Goal: Navigation & Orientation: Find specific page/section

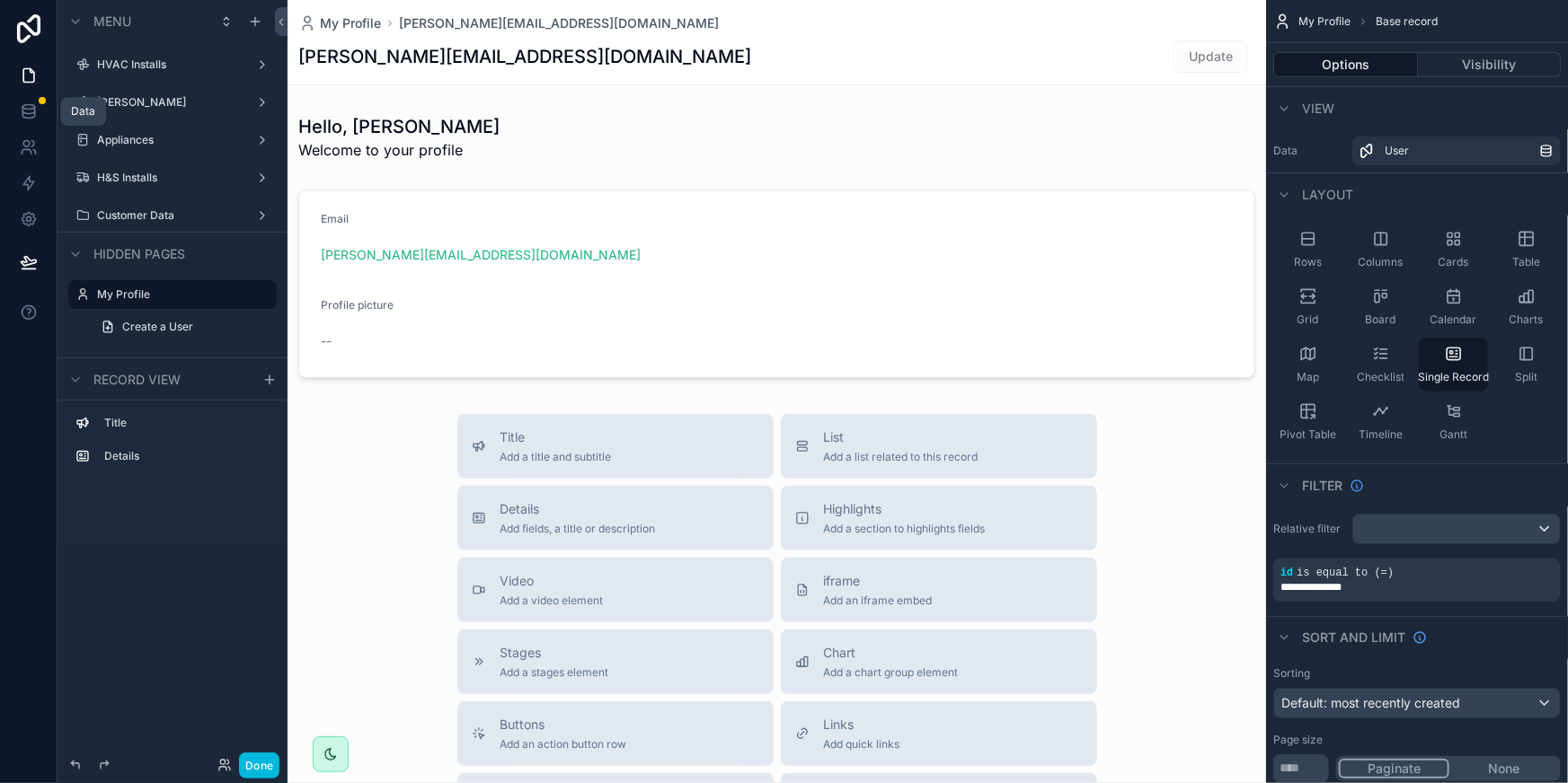
click at [20, 106] on icon at bounding box center [29, 112] width 18 height 18
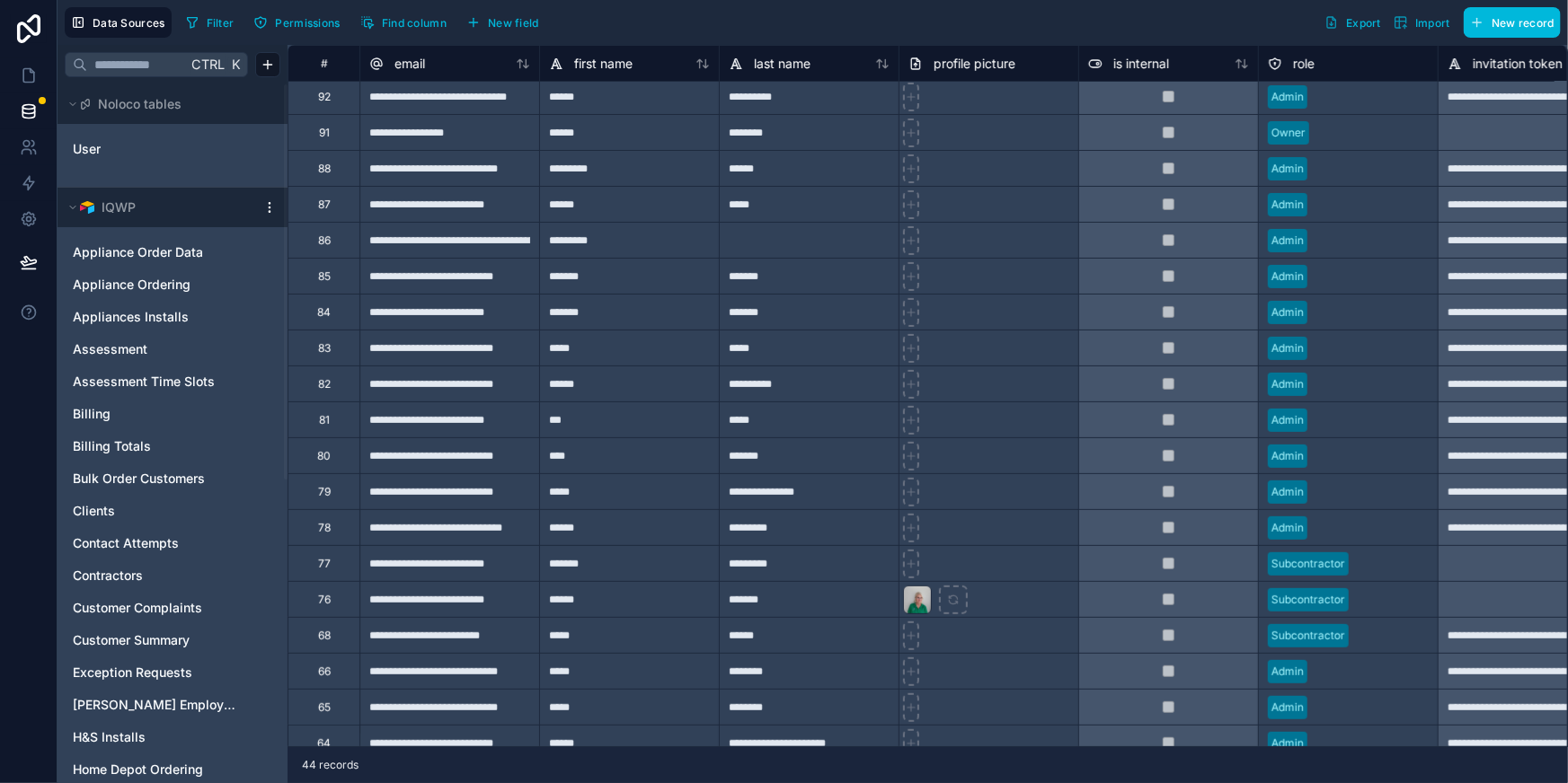
click at [136, 107] on span "Noloco tables" at bounding box center [139, 104] width 83 height 18
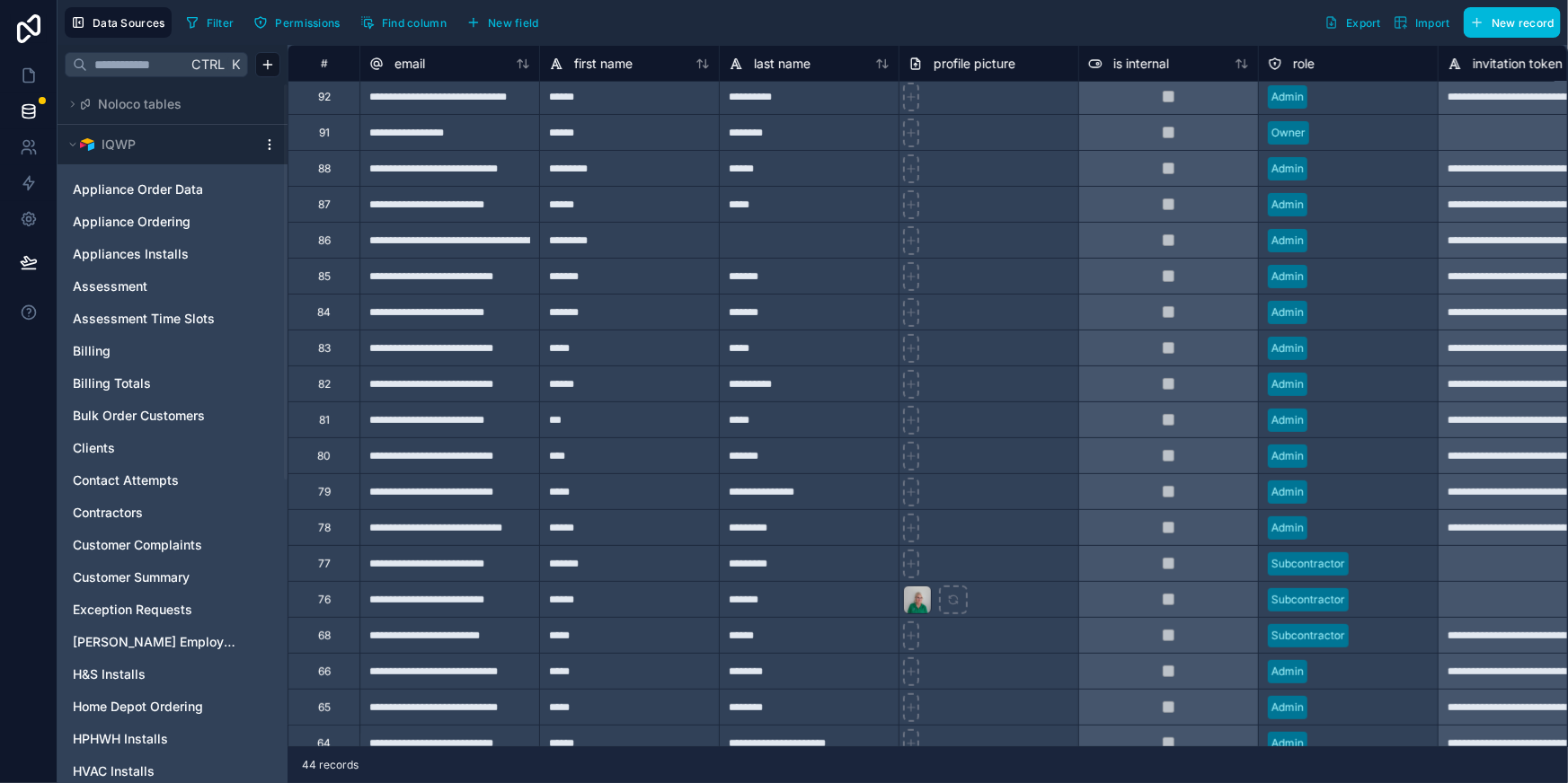
click at [136, 107] on span "Noloco tables" at bounding box center [139, 104] width 83 height 18
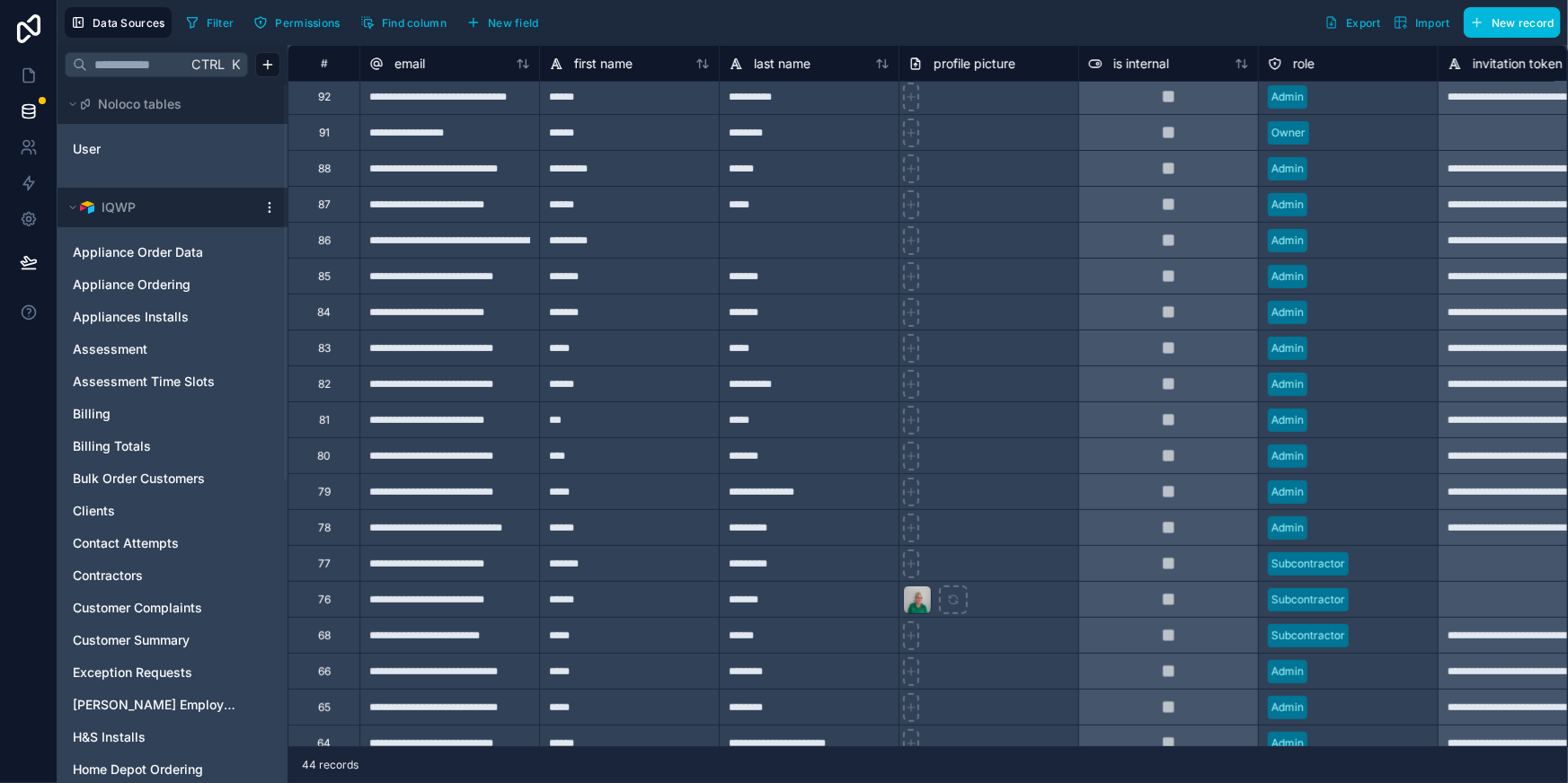
click at [269, 201] on html "**********" at bounding box center [784, 391] width 1568 height 783
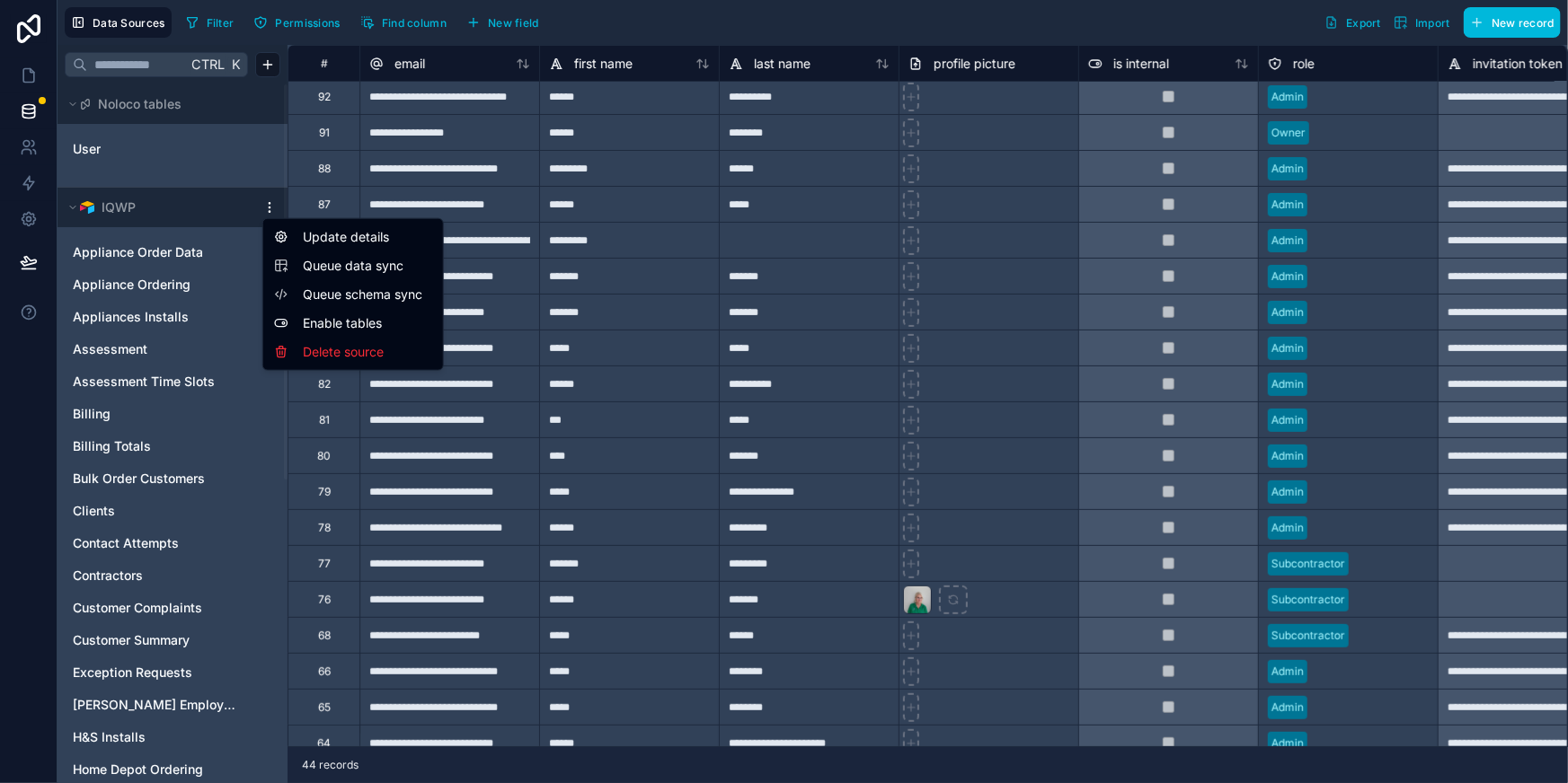
click at [269, 201] on html "**********" at bounding box center [784, 391] width 1568 height 783
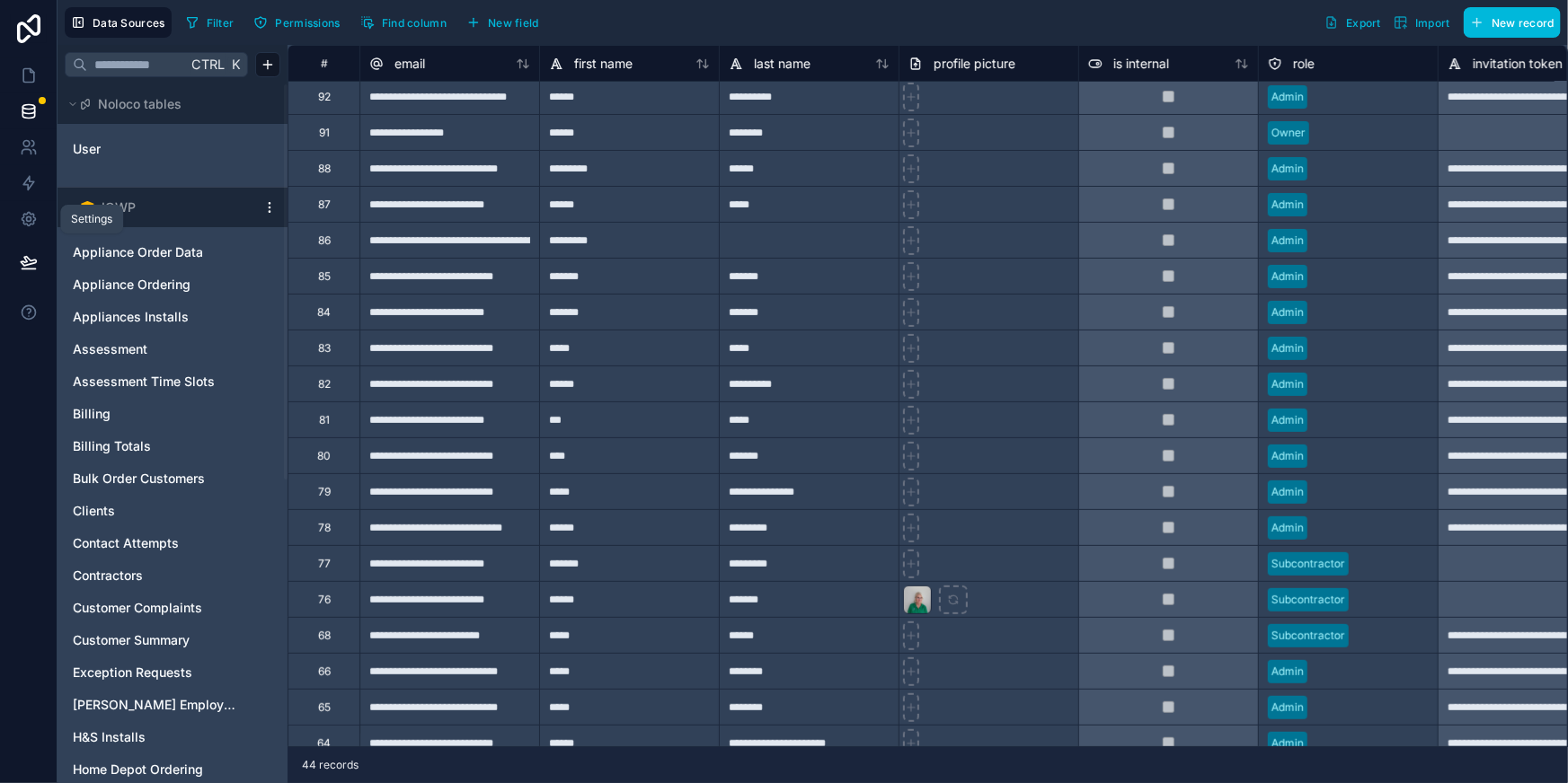
click at [27, 223] on icon at bounding box center [29, 220] width 18 height 18
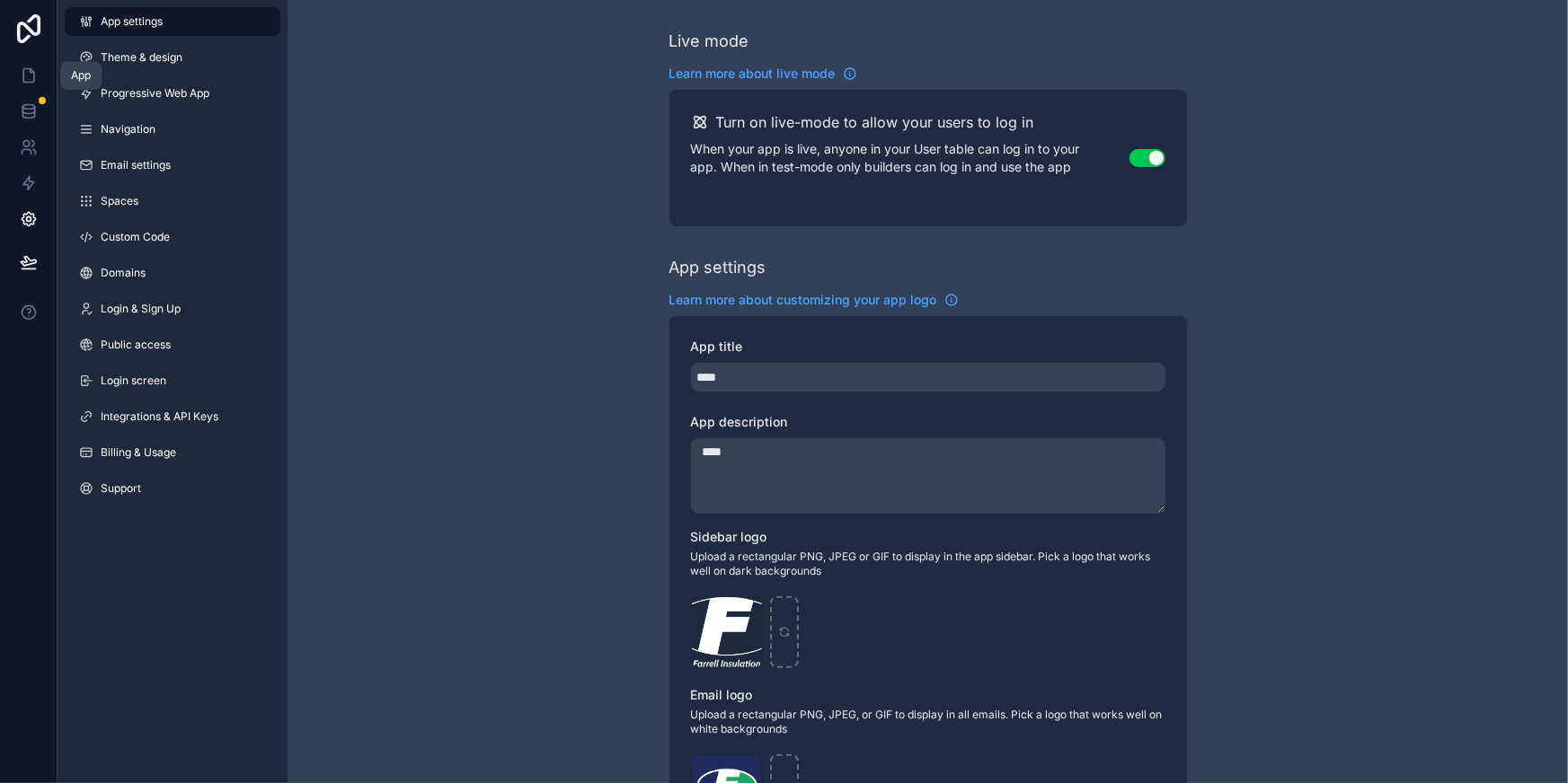
click at [26, 75] on icon at bounding box center [29, 76] width 18 height 18
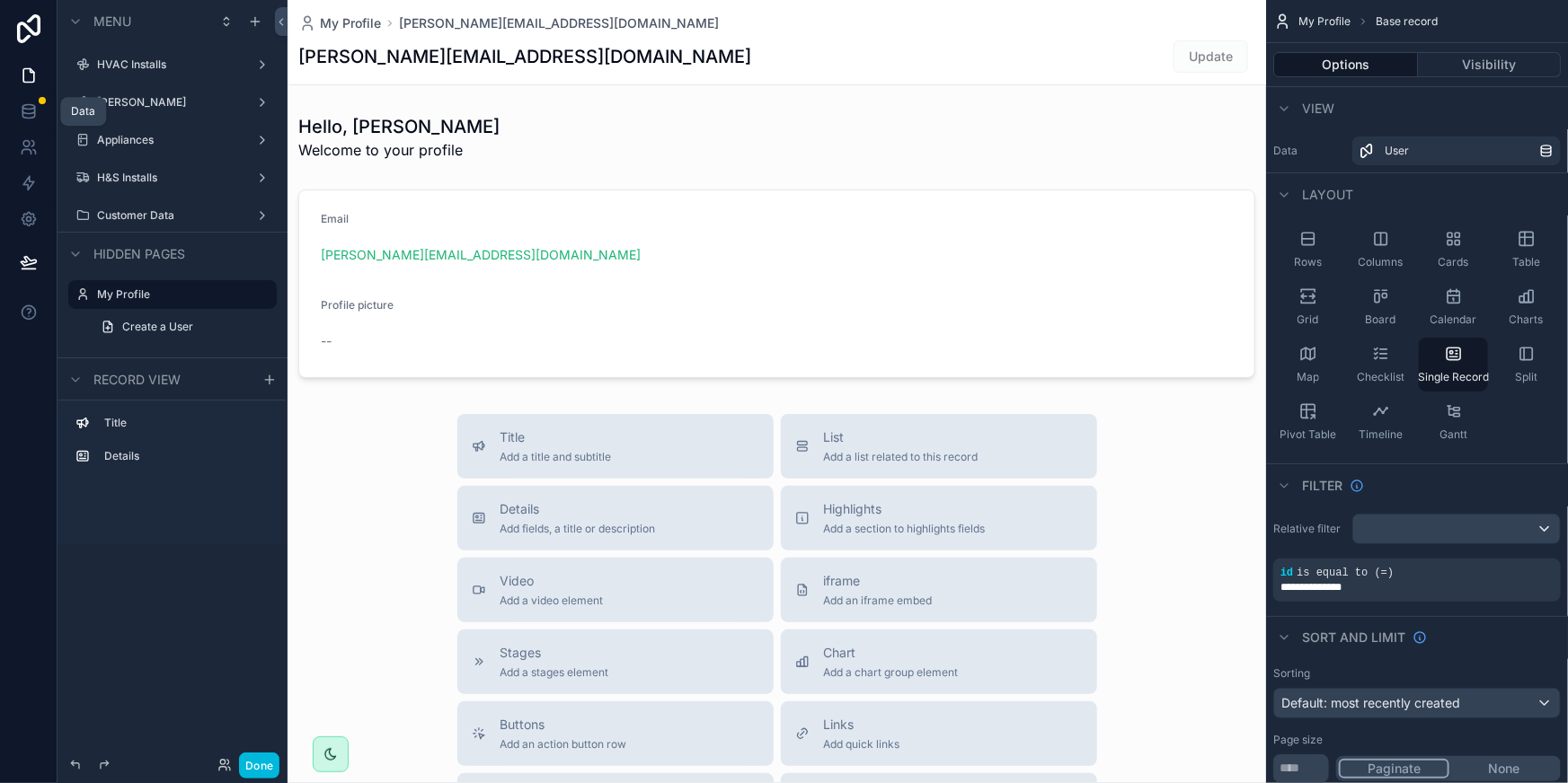
click at [28, 117] on icon at bounding box center [29, 112] width 18 height 18
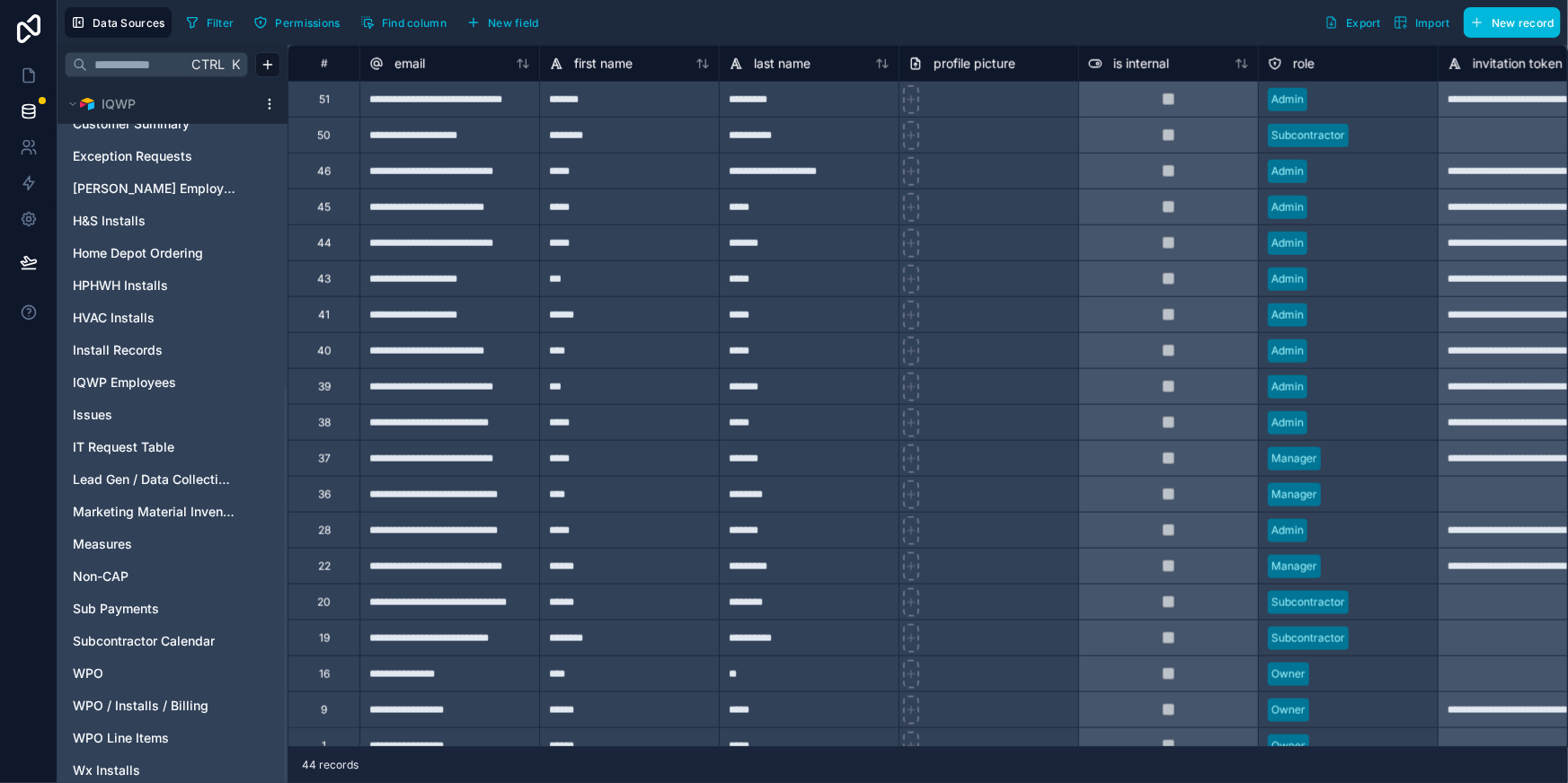
scroll to position [537, 0]
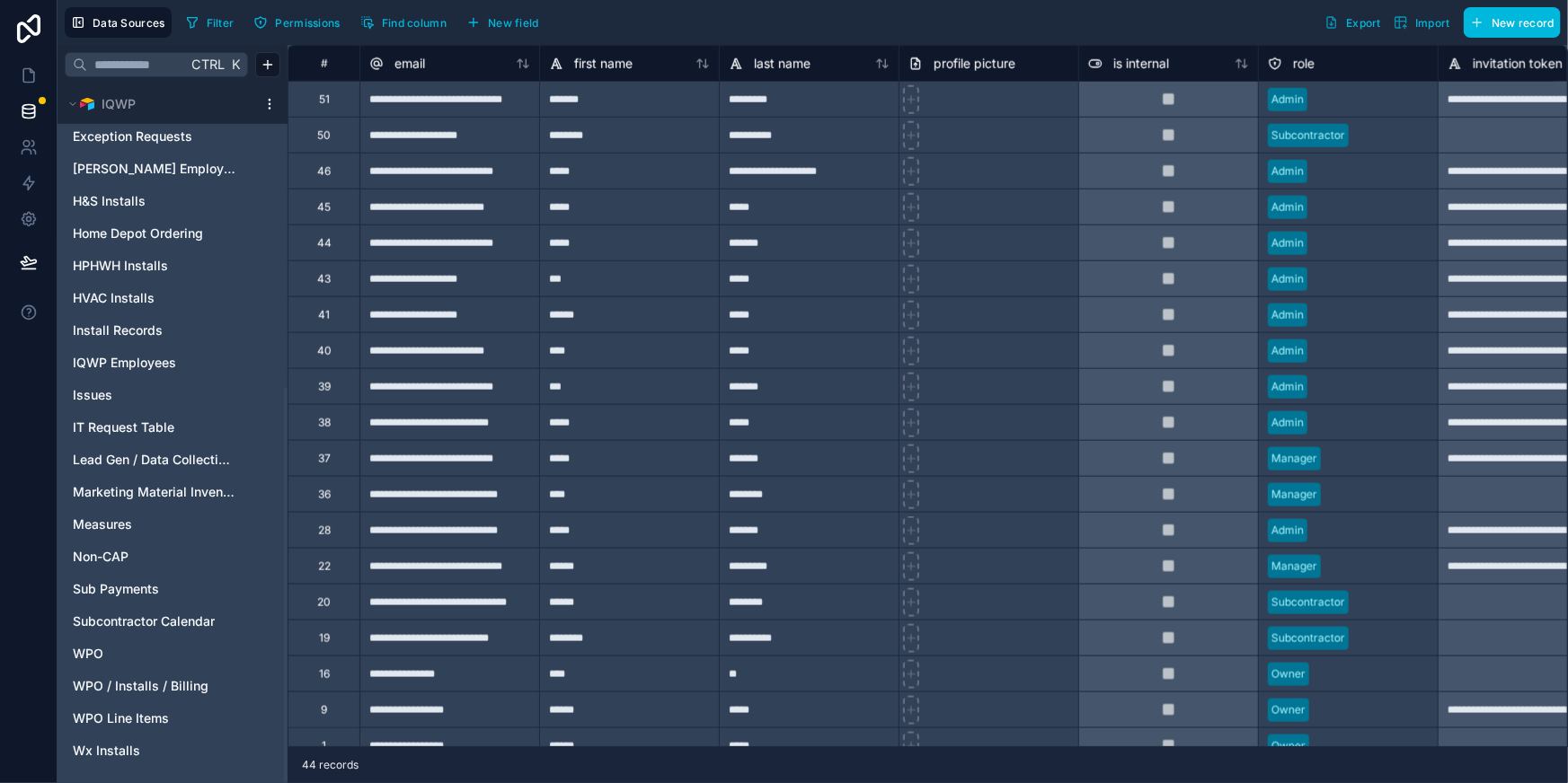
click at [88, 650] on span "WPO" at bounding box center [87, 654] width 30 height 18
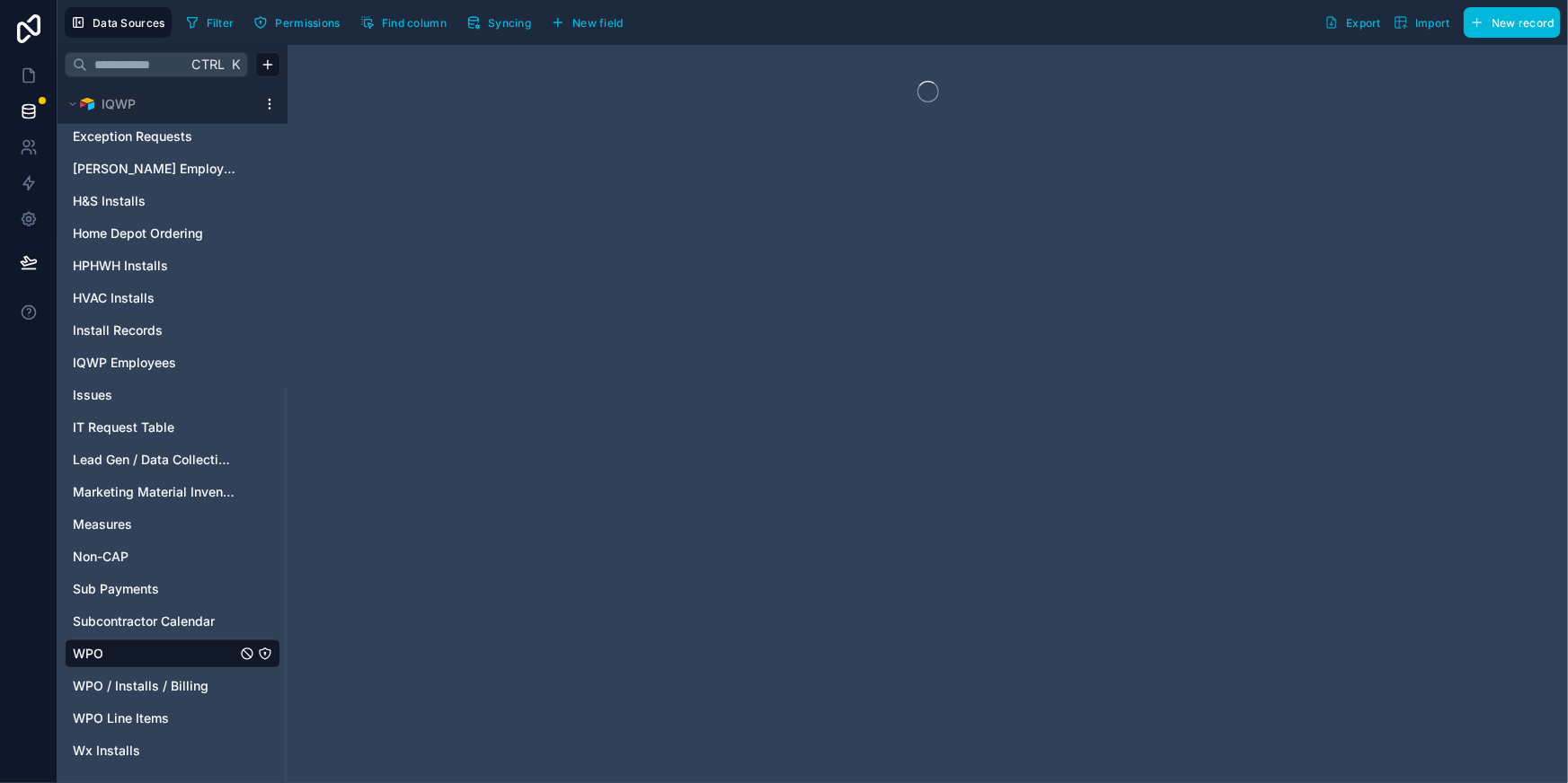
click at [113, 688] on span "WPO / Installs / Billing" at bounding box center [140, 687] width 136 height 18
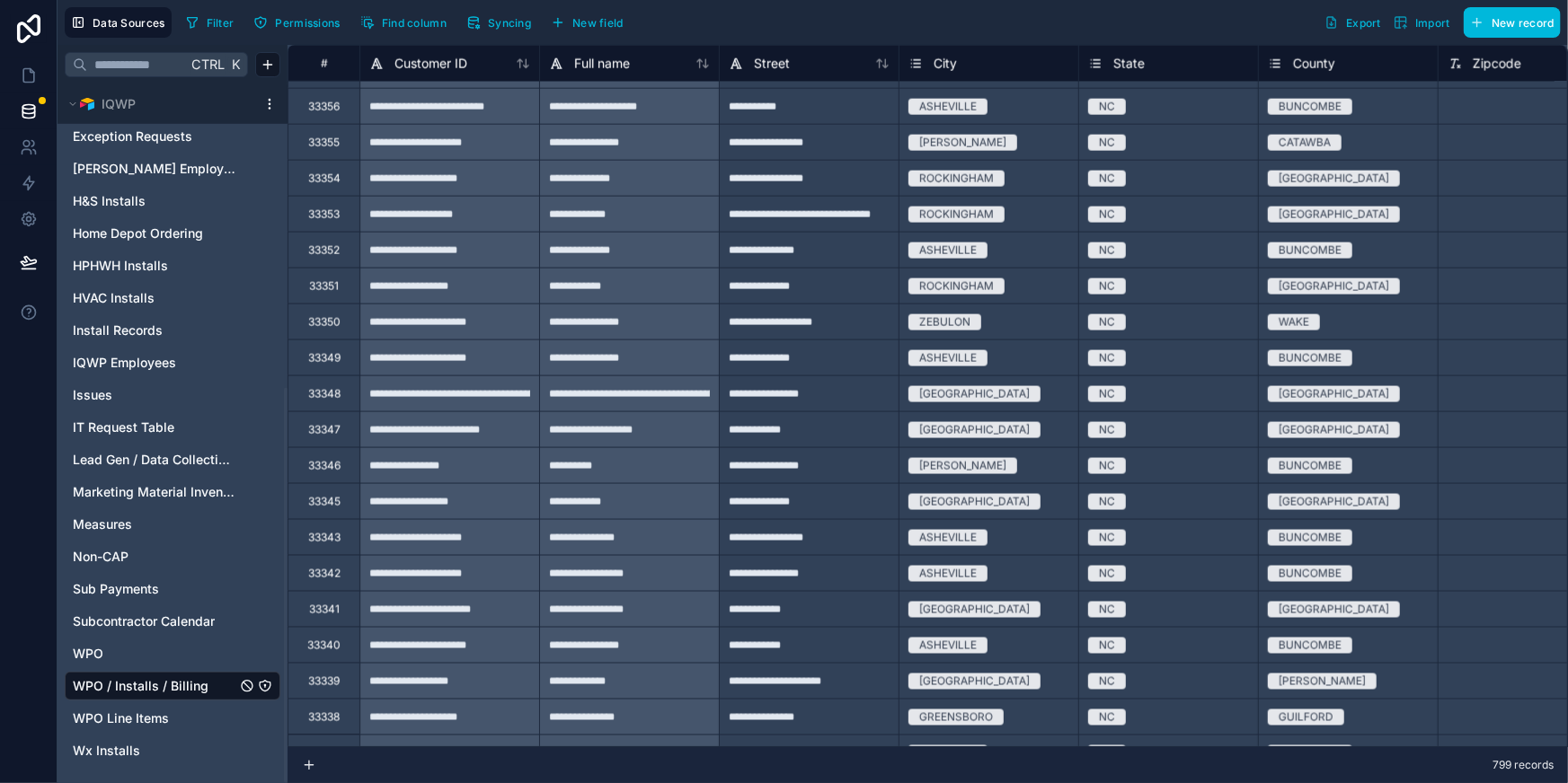
scroll to position [571, 0]
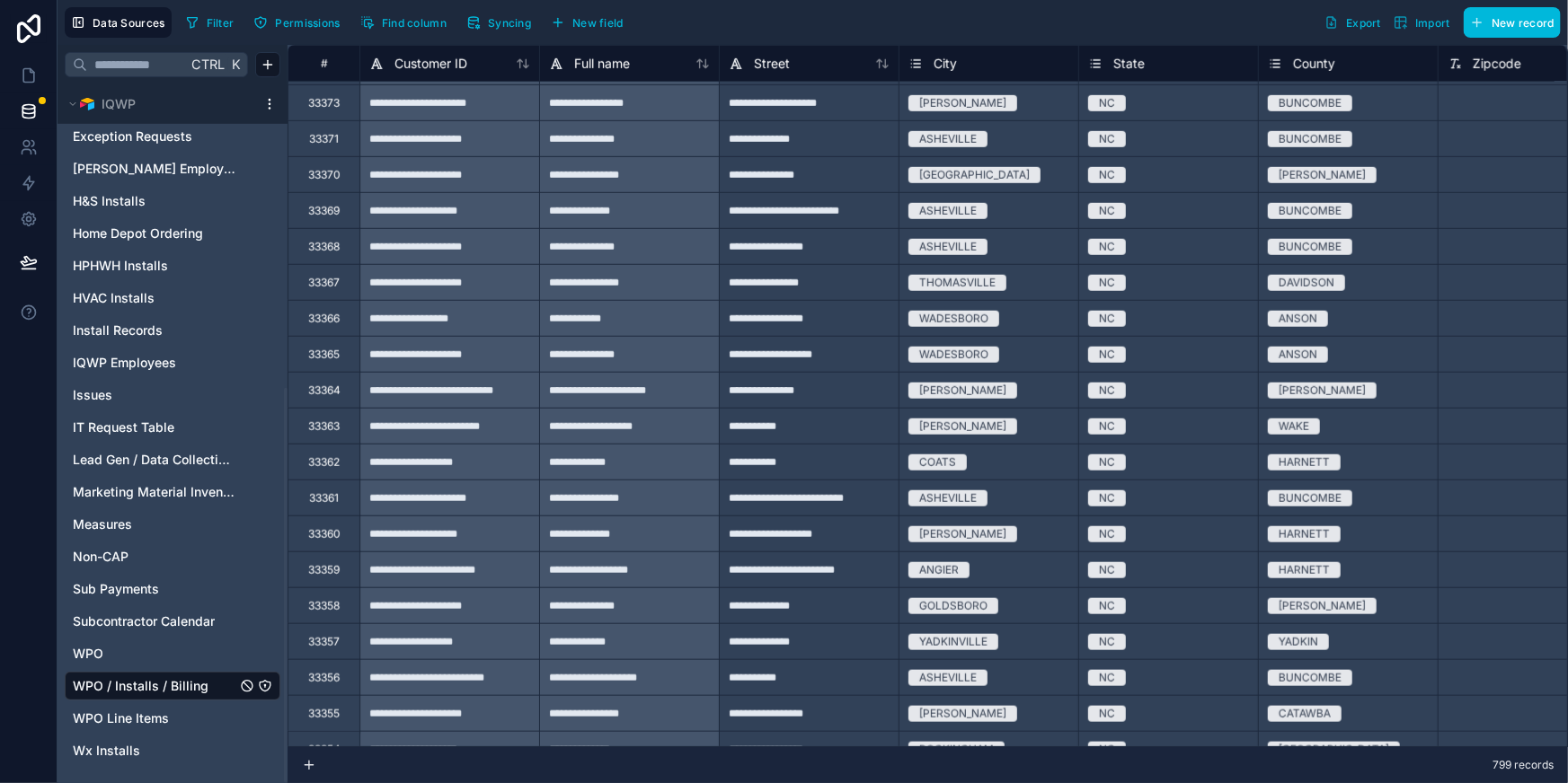
click at [142, 454] on span "Lead Gen / Data Collection / Assessments" at bounding box center [154, 460] width 164 height 18
